Goal: Information Seeking & Learning: Learn about a topic

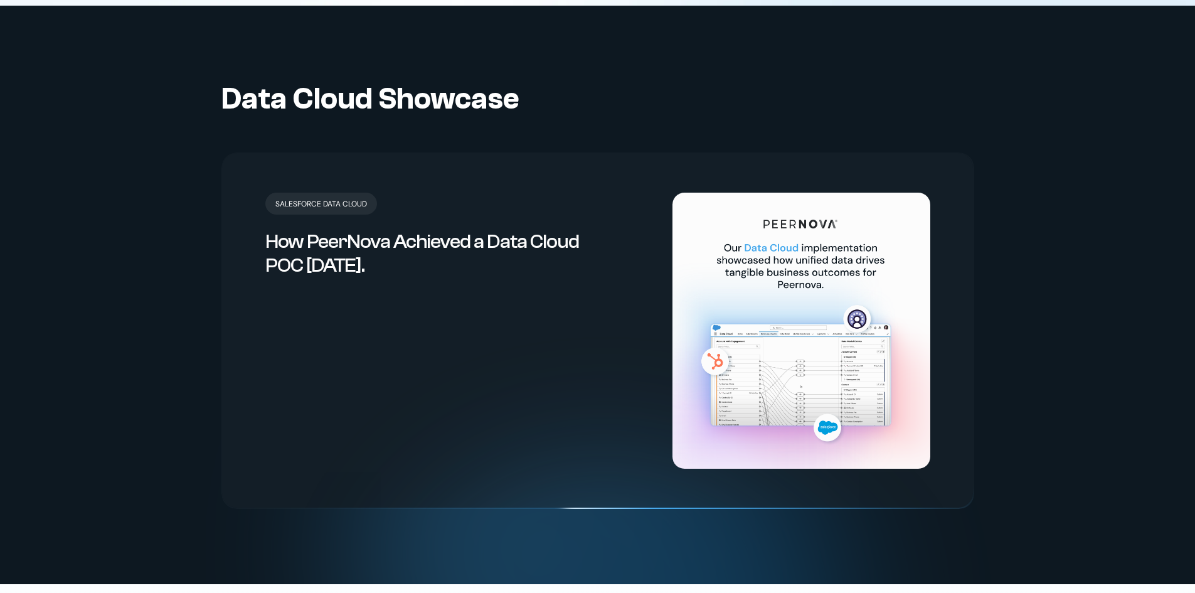
scroll to position [2635, 0]
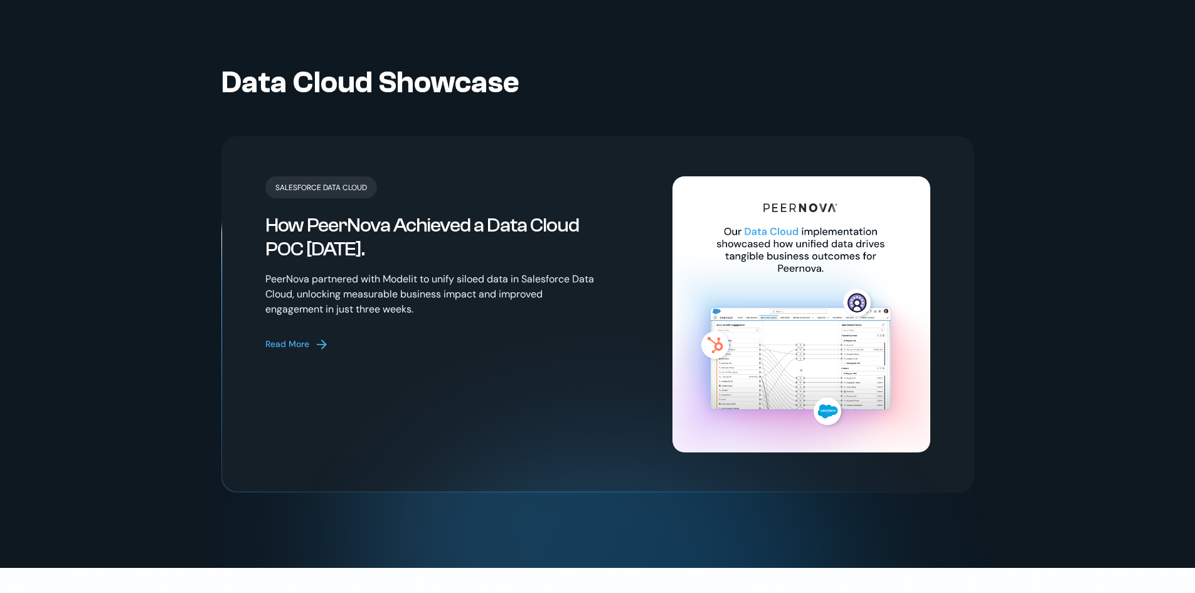
click at [291, 338] on div "Read More" at bounding box center [287, 344] width 44 height 13
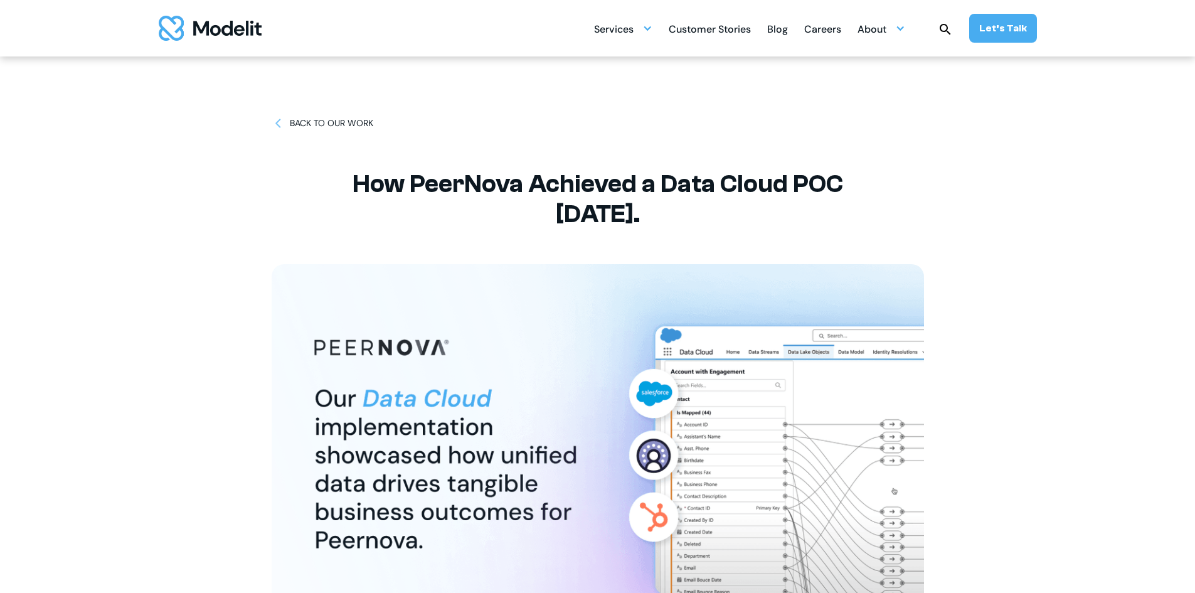
click at [323, 127] on div "BACK TO OUR WORK" at bounding box center [331, 123] width 83 height 13
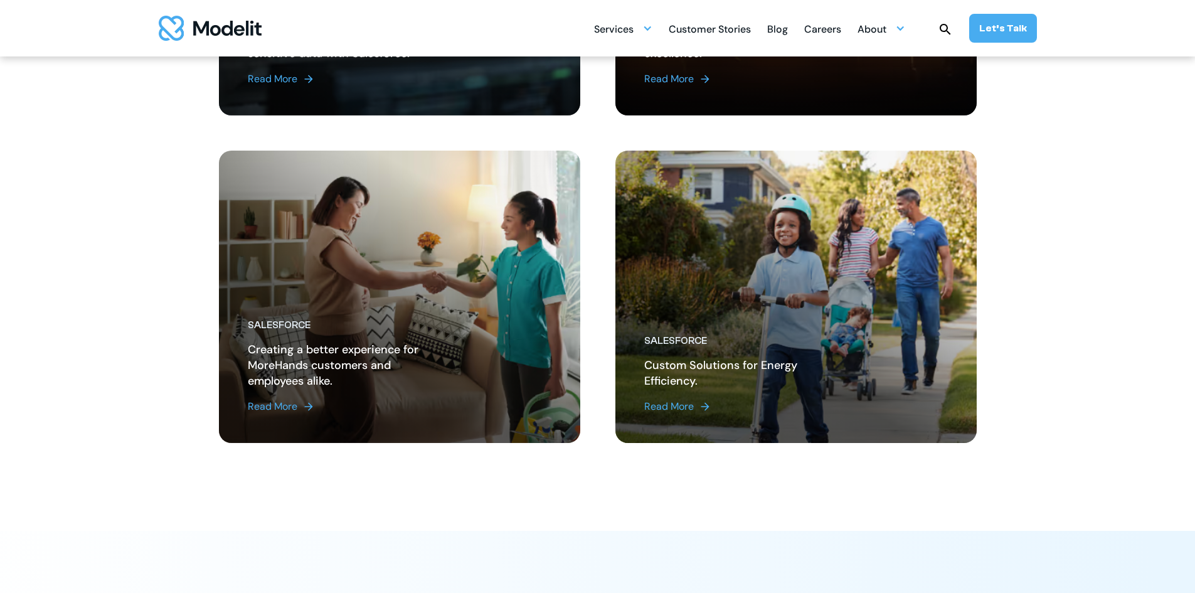
scroll to position [1506, 0]
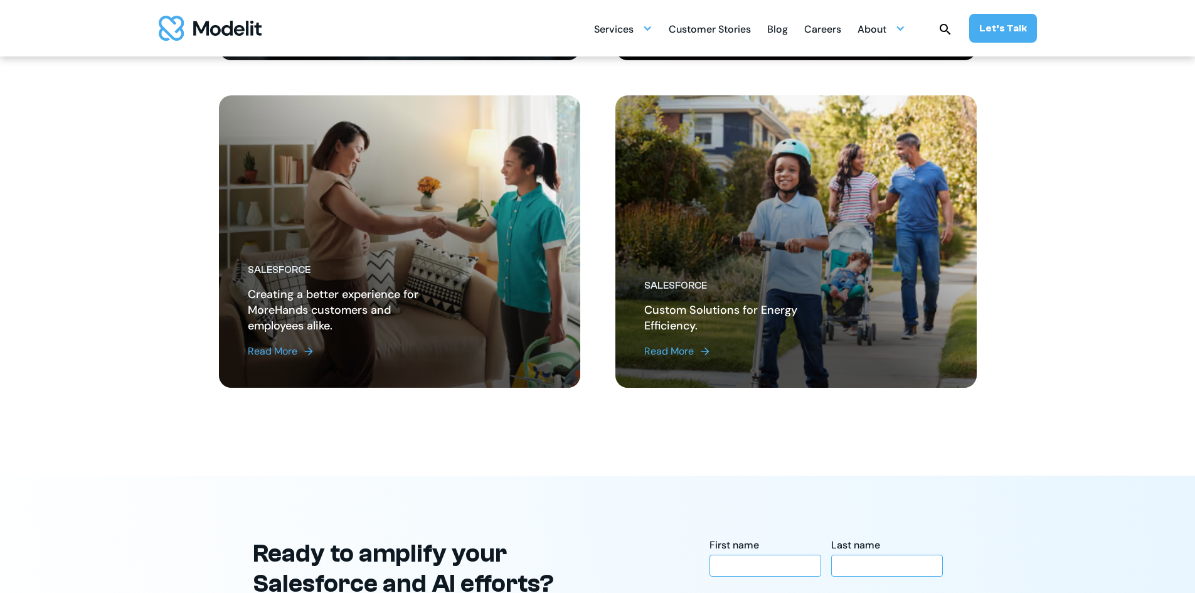
click at [664, 348] on div "Read More" at bounding box center [669, 351] width 50 height 15
